Goal: Book appointment/travel/reservation

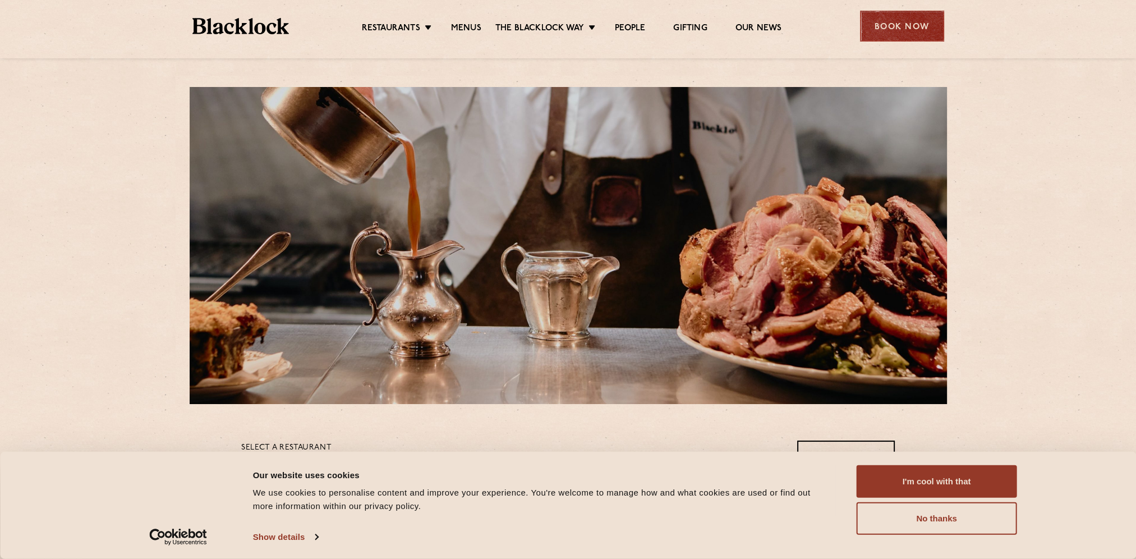
click at [942, 30] on div "Book Now" at bounding box center [902, 26] width 84 height 31
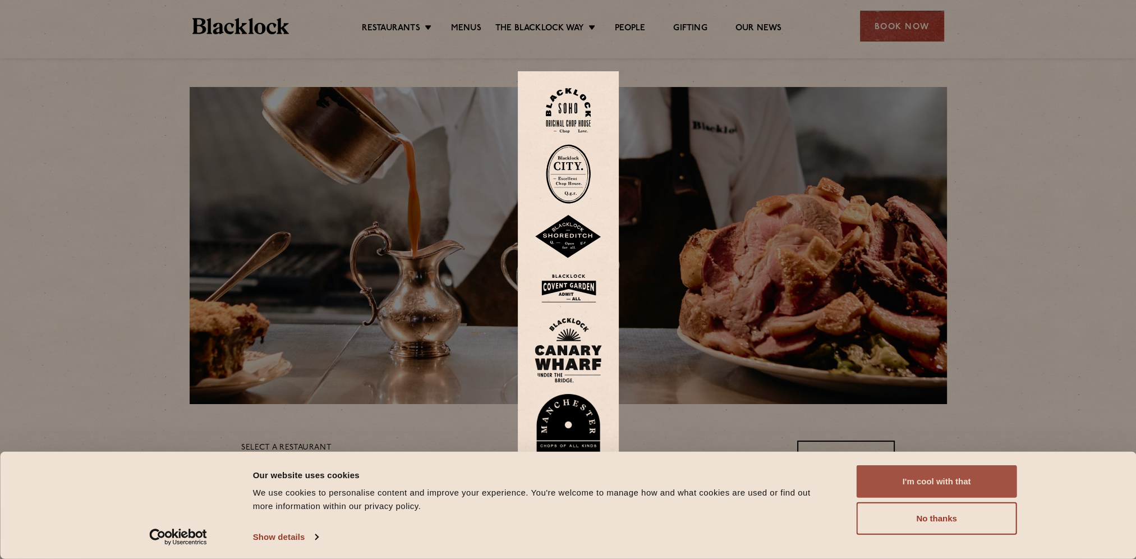
click at [916, 478] on button "I'm cool with that" at bounding box center [936, 481] width 160 height 33
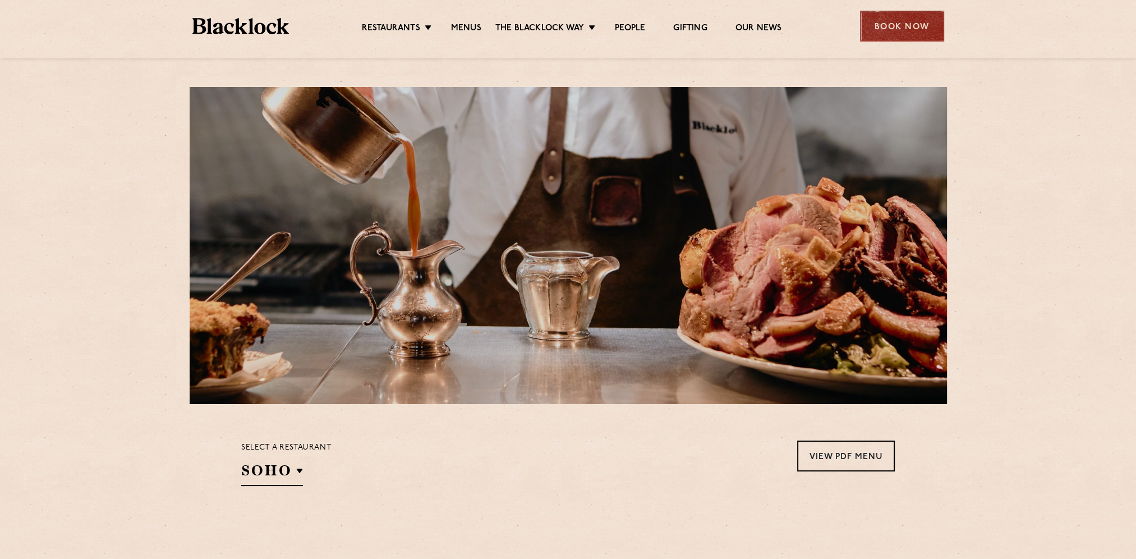
click at [884, 27] on div "Book Now" at bounding box center [902, 26] width 84 height 31
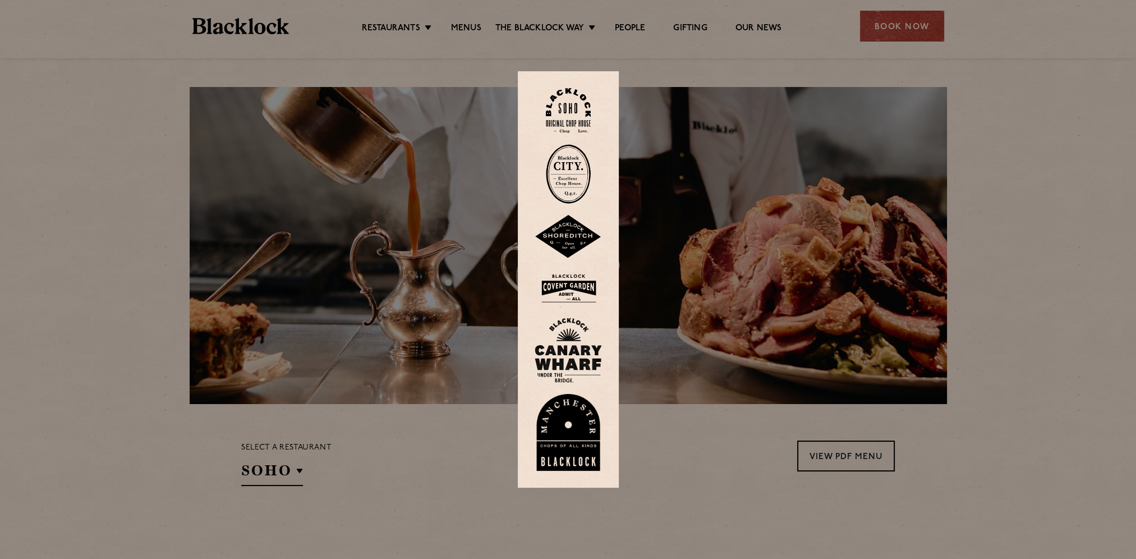
click at [565, 350] on img at bounding box center [568, 349] width 67 height 65
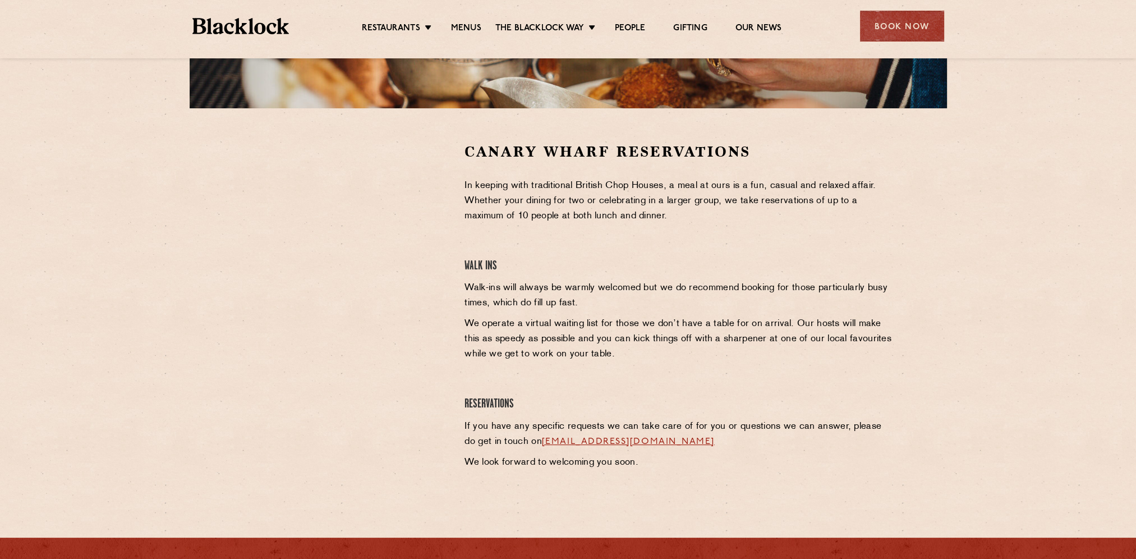
scroll to position [518, 0]
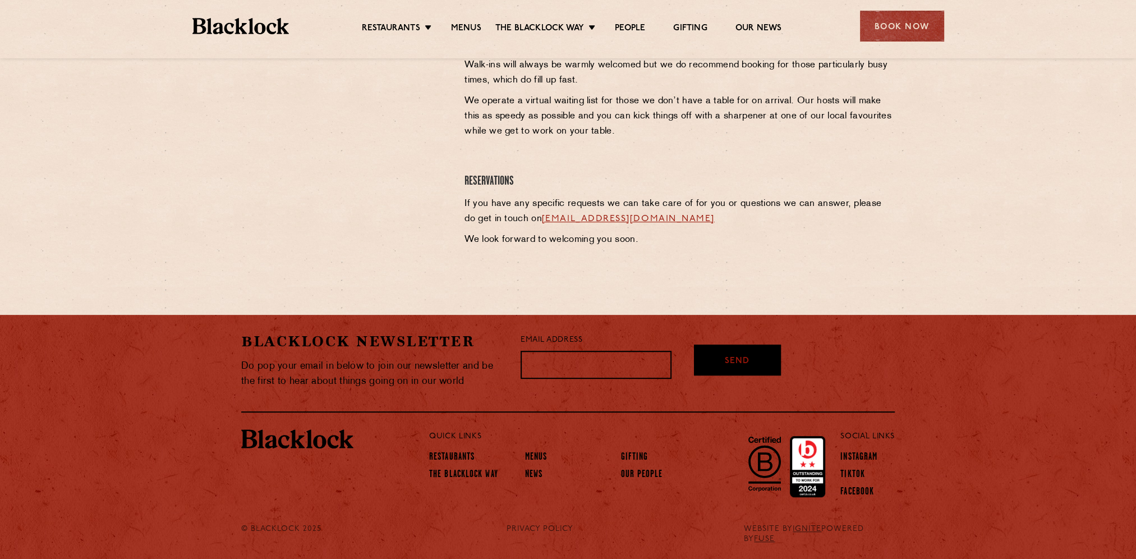
click at [639, 361] on input "text" at bounding box center [595, 365] width 151 height 28
click at [960, 325] on div "Blacklock Newsletter Do pop your email in below to join our newsletter and be t…" at bounding box center [568, 430] width 1136 height 230
click at [641, 215] on link "canarywharf@theblacklock.com" at bounding box center [628, 218] width 173 height 9
